Goal: Task Accomplishment & Management: Use online tool/utility

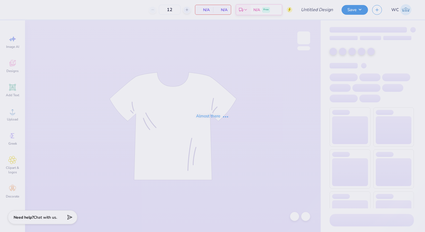
type input "Parents Weekend"
type input "36"
type input "Parents Weekend"
type input "36"
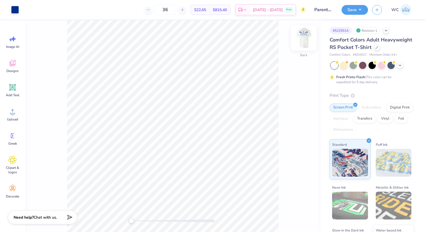
click at [300, 35] on img at bounding box center [304, 38] width 22 height 22
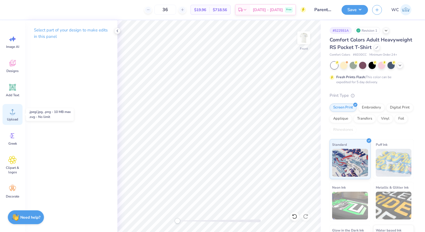
click at [8, 119] on span "Upload" at bounding box center [12, 119] width 11 height 4
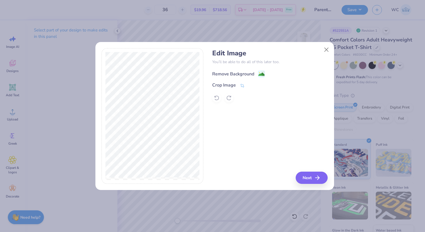
click at [228, 74] on div "Remove Background" at bounding box center [233, 74] width 42 height 7
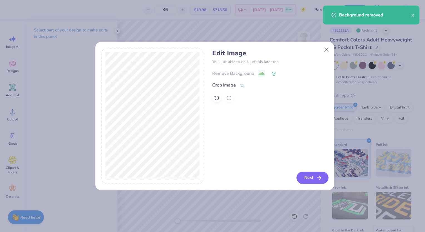
click at [306, 176] on button "Next" at bounding box center [312, 178] width 32 height 12
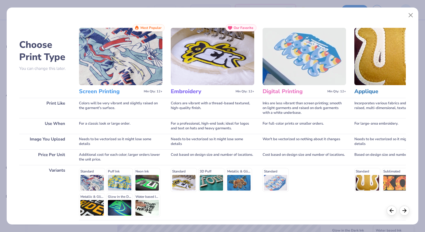
scroll to position [45, 0]
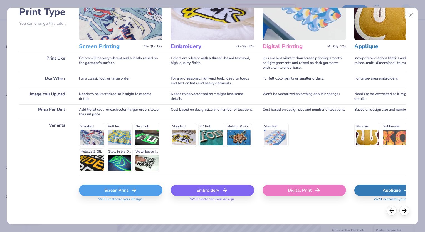
click at [127, 188] on div "Screen Print" at bounding box center [120, 190] width 83 height 11
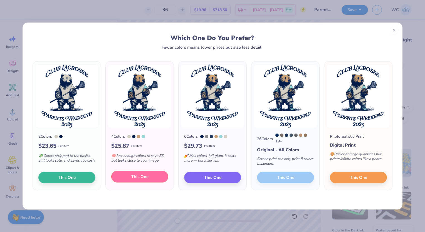
click at [144, 176] on span "This One" at bounding box center [139, 177] width 17 height 6
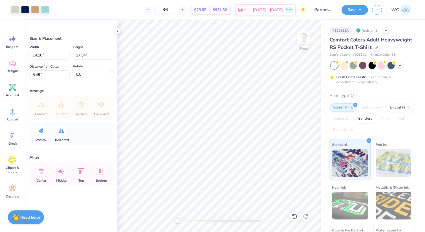
click at [137, 165] on div at bounding box center [212, 116] width 425 height 232
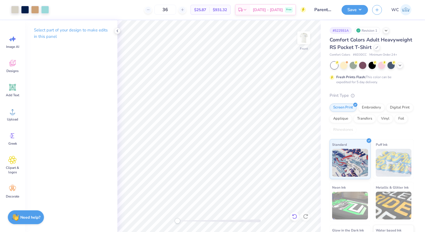
click at [293, 217] on icon at bounding box center [295, 217] width 6 height 6
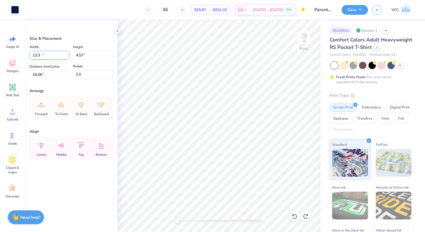
click at [67, 56] on input "13.3" at bounding box center [49, 55] width 40 height 9
click at [37, 54] on input "13.3" at bounding box center [49, 55] width 40 height 9
type input "12.3"
click at [36, 55] on input "14.10" at bounding box center [49, 55] width 40 height 9
type input "12.10"
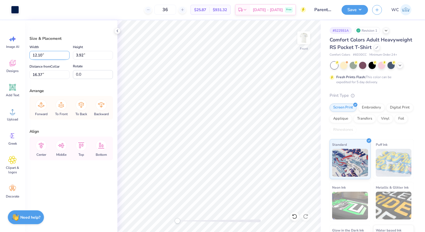
type input "3.92"
type input "16.37"
click at [67, 53] on input "12.08" at bounding box center [49, 55] width 40 height 9
click at [67, 53] on input "12.09" at bounding box center [49, 55] width 40 height 9
click at [67, 53] on input "12.1" at bounding box center [49, 55] width 40 height 9
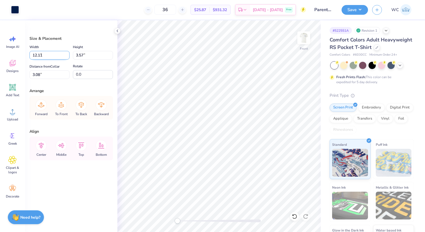
click at [67, 53] on input "12.11" at bounding box center [49, 55] width 40 height 9
click at [67, 57] on input "12.1" at bounding box center [49, 55] width 40 height 9
type input "12.10"
type input "3.66"
type input "3.04"
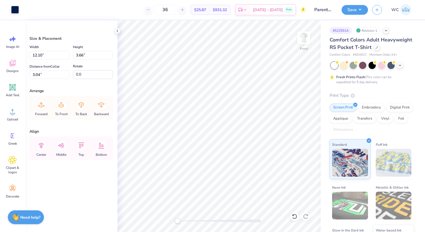
click at [111, 68] on div "Rotate 0.0" at bounding box center [93, 71] width 40 height 16
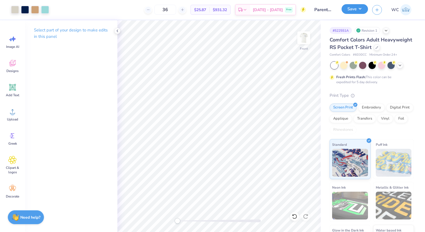
click at [352, 10] on button "Save" at bounding box center [354, 9] width 26 height 10
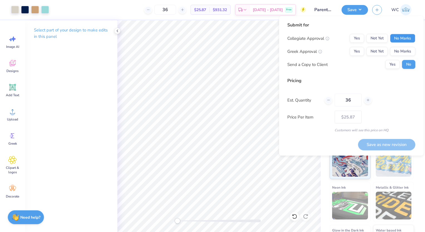
click at [395, 37] on button "No Marks" at bounding box center [402, 38] width 25 height 9
click at [396, 52] on button "No Marks" at bounding box center [402, 51] width 25 height 9
click at [352, 100] on input "36" at bounding box center [348, 100] width 27 height 13
click at [367, 101] on icon at bounding box center [368, 100] width 4 height 4
click at [367, 100] on icon at bounding box center [368, 100] width 4 height 4
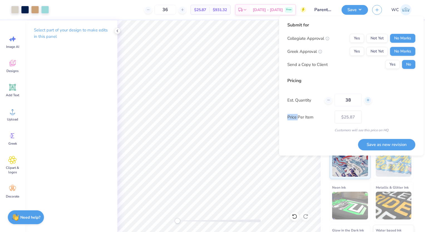
click at [367, 100] on icon at bounding box center [368, 100] width 4 height 4
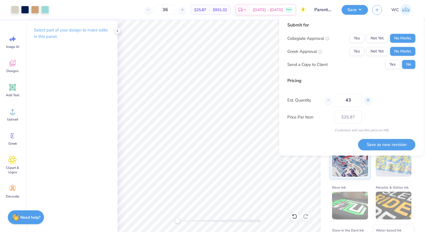
click at [367, 100] on icon at bounding box center [368, 100] width 4 height 4
type input "46"
click at [367, 100] on icon at bounding box center [368, 100] width 4 height 4
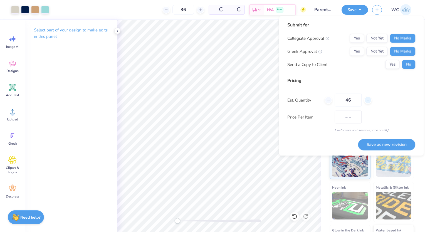
type input "46"
type input "47"
type input "– –"
type input "47"
click at [367, 100] on icon at bounding box center [368, 100] width 4 height 4
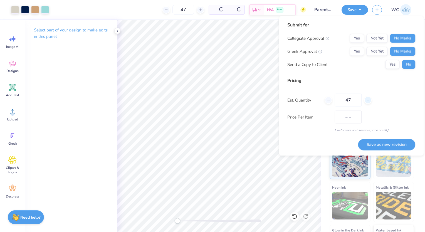
type input "48"
type input "$25.00"
type input "48"
click at [377, 145] on button "Save as new revision" at bounding box center [386, 144] width 57 height 11
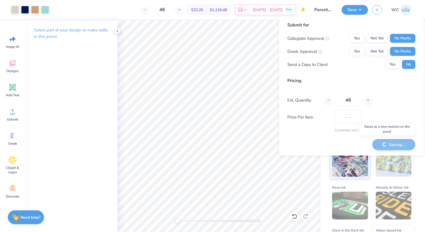
type input "$23.26"
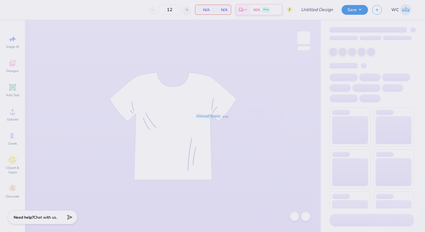
type input "Parents Weekend"
type input "36"
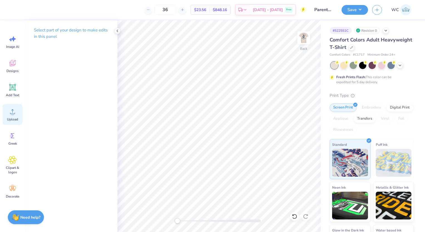
click at [17, 115] on div "Upload" at bounding box center [13, 114] width 20 height 21
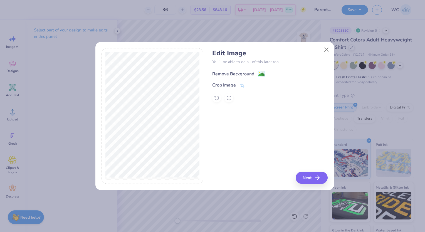
click at [226, 74] on div "Remove Background" at bounding box center [233, 74] width 42 height 7
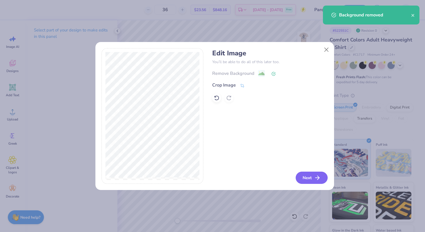
click at [310, 177] on button "Next" at bounding box center [312, 178] width 32 height 12
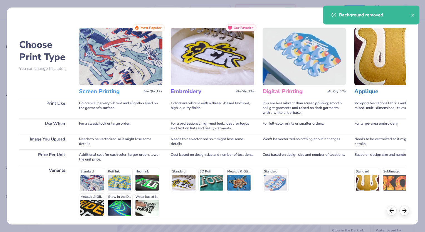
scroll to position [45, 0]
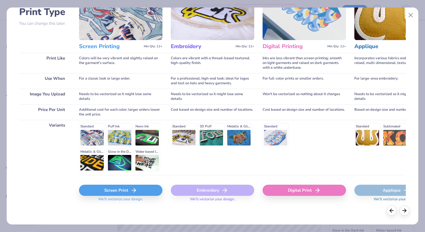
click at [118, 191] on div "Screen Print" at bounding box center [120, 190] width 83 height 11
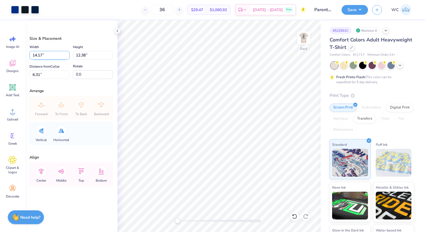
drag, startPoint x: 56, startPoint y: 56, endPoint x: 38, endPoint y: 58, distance: 18.4
click at [38, 58] on input "14.17" at bounding box center [49, 55] width 40 height 9
type input "1"
type input "3.50"
type input "3.06"
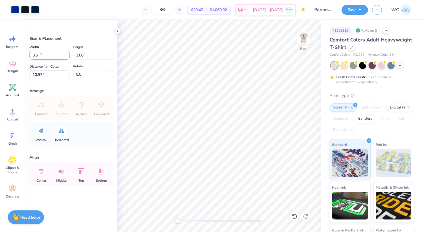
type input "10.97"
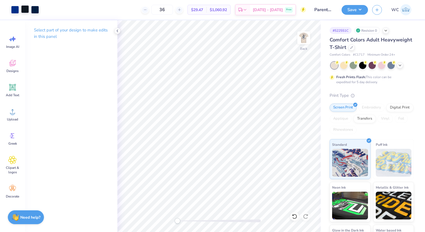
click at [24, 12] on div at bounding box center [25, 9] width 8 height 8
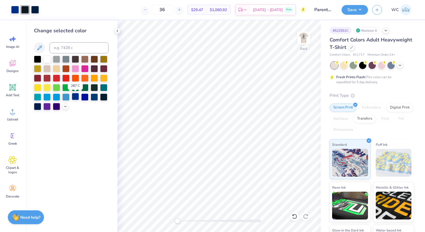
click at [76, 96] on div at bounding box center [75, 96] width 7 height 7
click at [22, 8] on div at bounding box center [25, 9] width 8 height 8
click at [73, 97] on div at bounding box center [75, 96] width 7 height 7
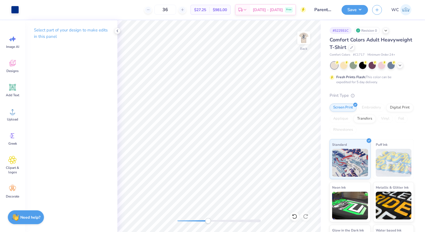
drag, startPoint x: 186, startPoint y: 11, endPoint x: 118, endPoint y: 15, distance: 67.7
click at [118, 15] on div "36 $27.25 Per Item $981.00 Total Est. Delivery [DATE] - [DATE] Free" at bounding box center [164, 9] width 283 height 19
type input "48"
click at [360, 11] on button "Save" at bounding box center [354, 9] width 26 height 10
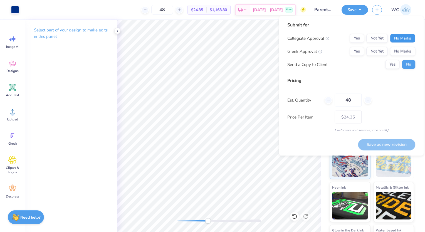
click at [400, 40] on button "No Marks" at bounding box center [402, 38] width 25 height 9
click at [400, 52] on button "No Marks" at bounding box center [402, 51] width 25 height 9
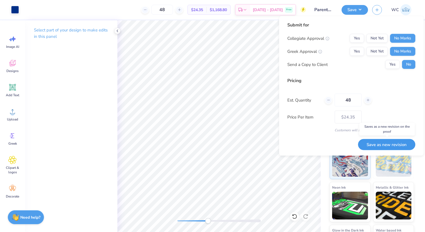
click at [390, 143] on button "Save as new revision" at bounding box center [386, 144] width 57 height 11
type input "$24.35"
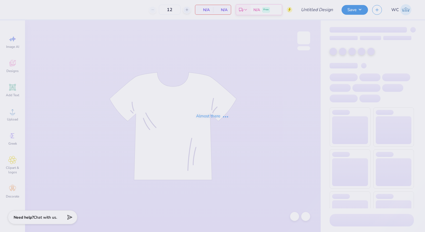
type input "Parents Weekend"
type input "48"
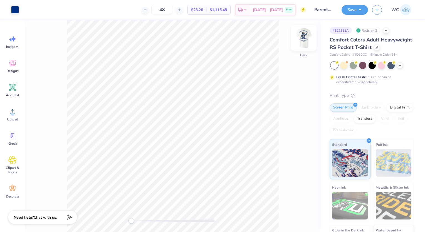
click at [301, 47] on img at bounding box center [304, 38] width 22 height 22
click at [298, 45] on img at bounding box center [304, 38] width 22 height 22
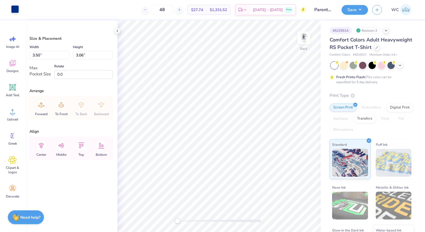
click at [16, 11] on div at bounding box center [15, 9] width 8 height 8
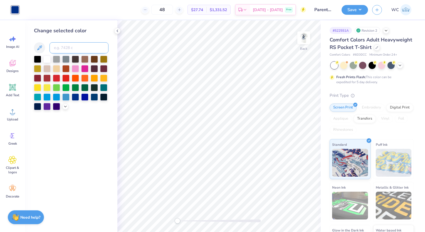
click at [68, 49] on input at bounding box center [79, 47] width 59 height 11
type input "2768"
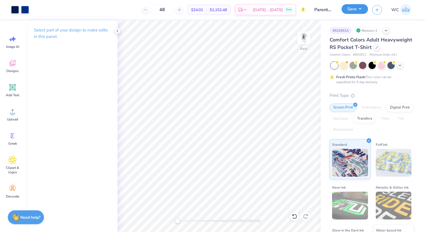
click at [354, 9] on button "Save" at bounding box center [354, 9] width 26 height 10
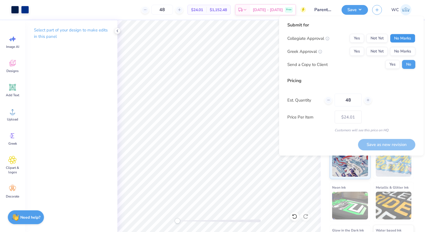
click at [397, 41] on button "No Marks" at bounding box center [402, 38] width 25 height 9
click at [397, 48] on button "No Marks" at bounding box center [402, 51] width 25 height 9
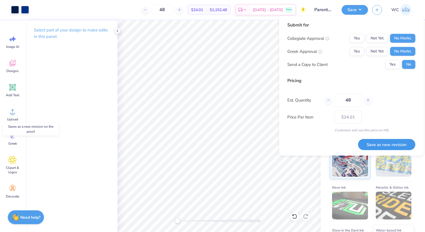
click at [397, 144] on button "Save as new revision" at bounding box center [386, 144] width 57 height 11
type input "$24.01"
click at [26, 11] on div at bounding box center [25, 9] width 8 height 8
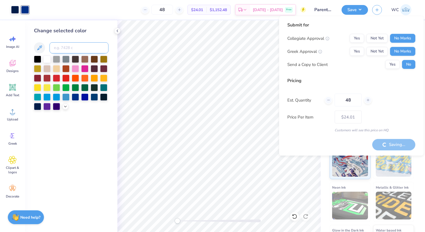
click at [61, 43] on input at bounding box center [79, 47] width 59 height 11
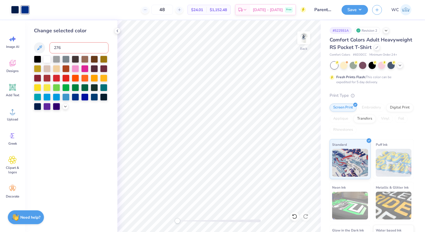
type input "2768"
click at [356, 9] on button "Save" at bounding box center [354, 9] width 26 height 10
